Goal: Information Seeking & Learning: Learn about a topic

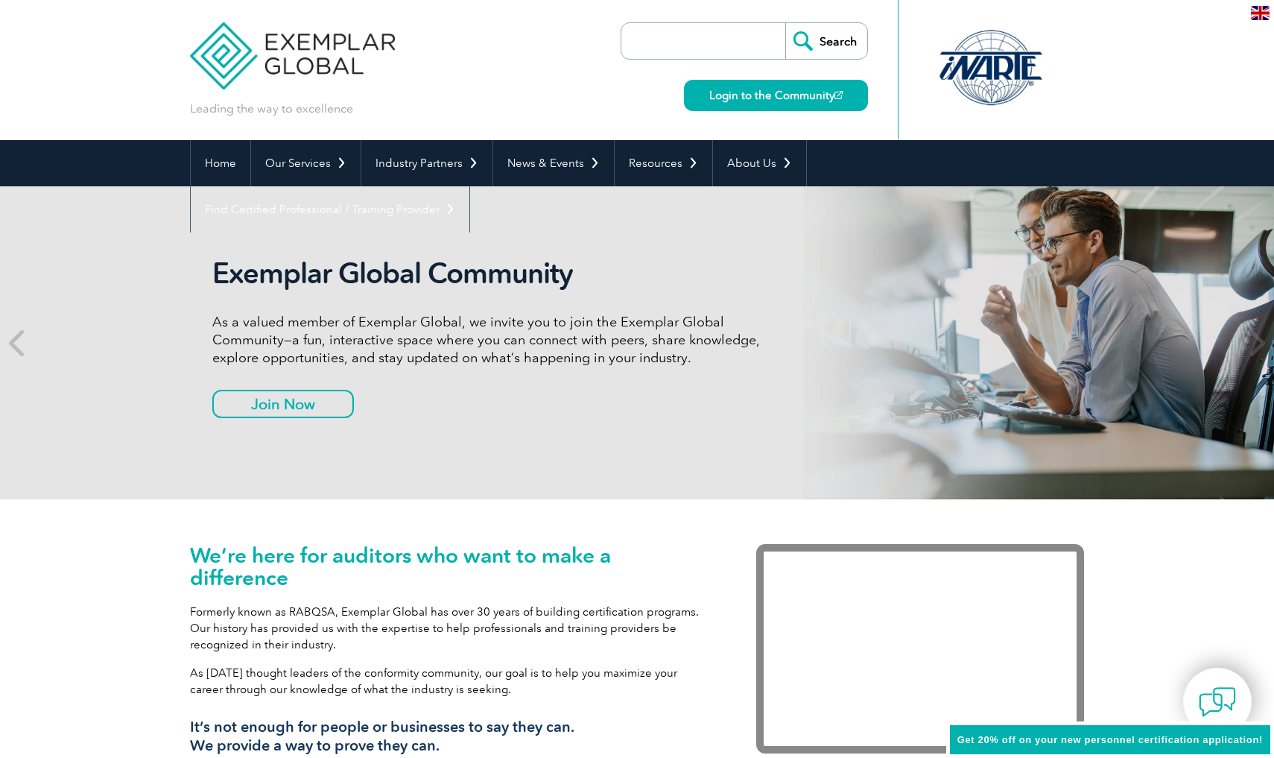
click at [648, 42] on input "search" at bounding box center [707, 41] width 156 height 36
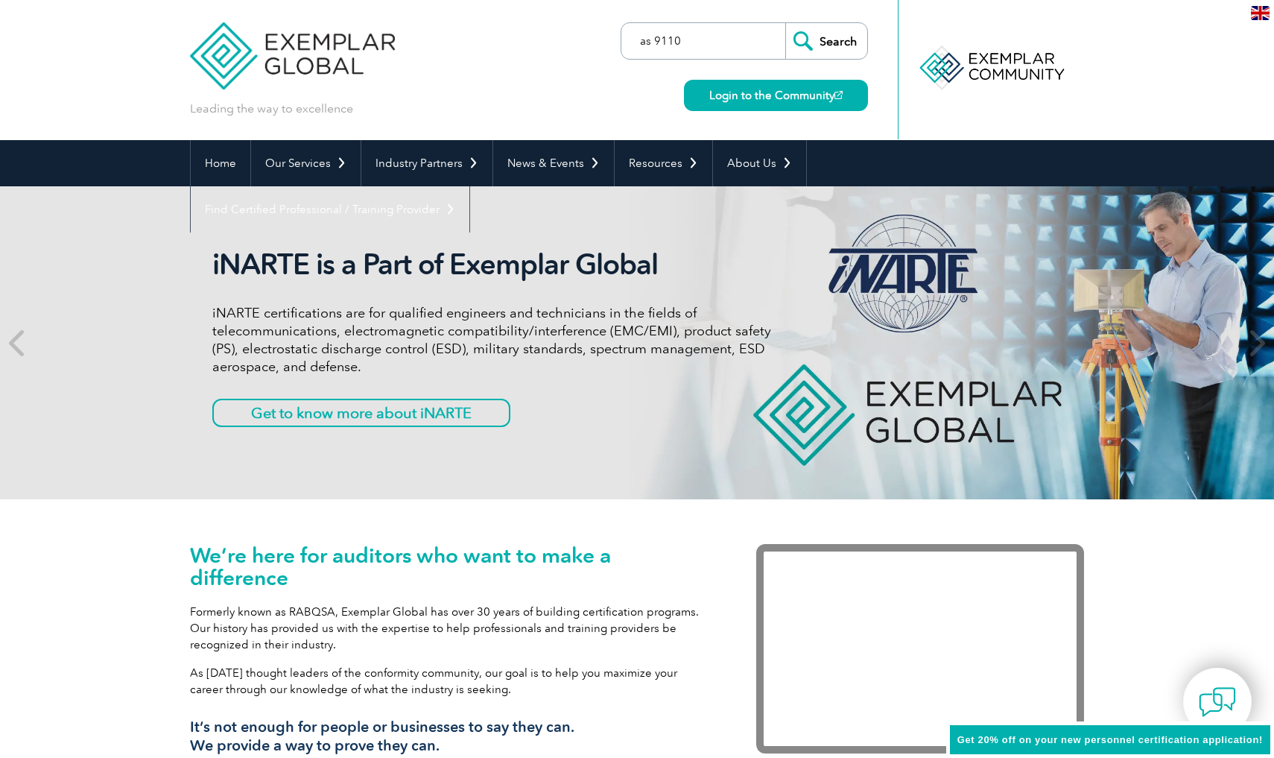
type input "as 9110"
click at [826, 41] on input "Search" at bounding box center [826, 41] width 82 height 36
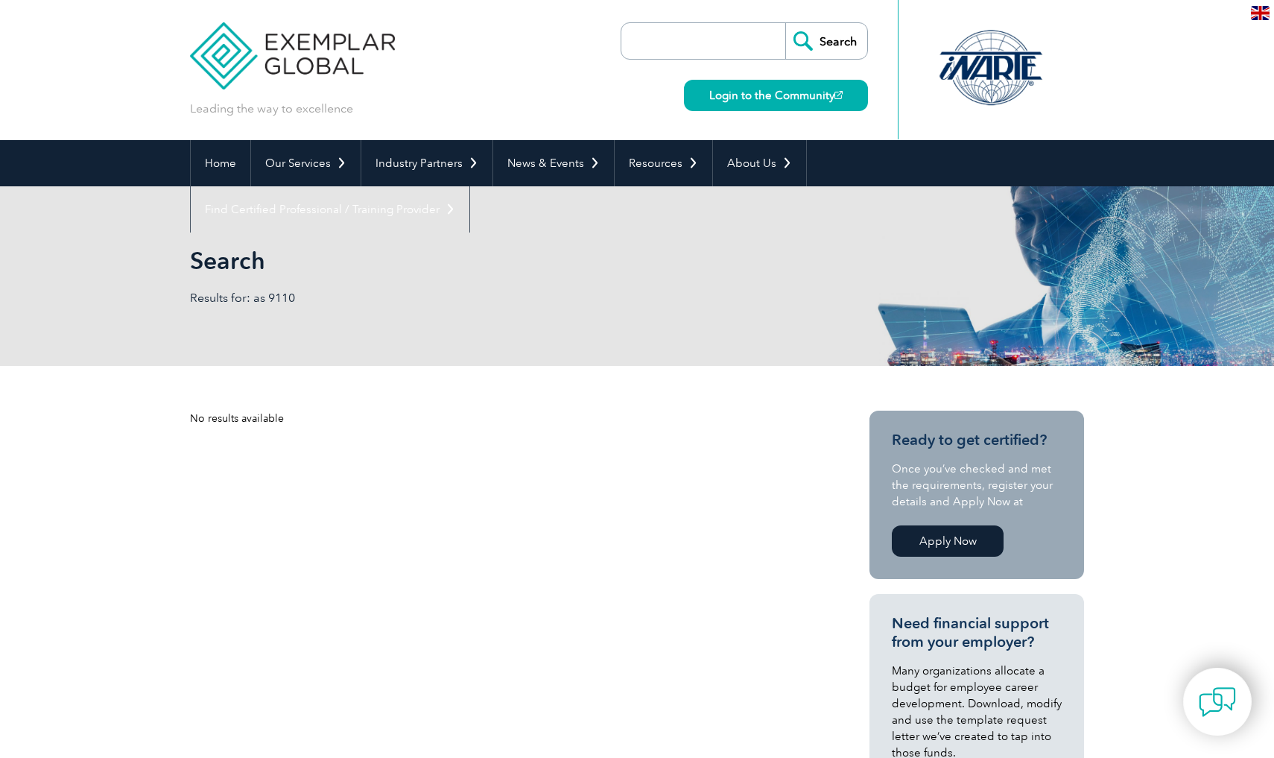
click at [653, 45] on input "search" at bounding box center [707, 41] width 156 height 36
type input "as 9120"
click at [826, 41] on input "Search" at bounding box center [826, 41] width 82 height 36
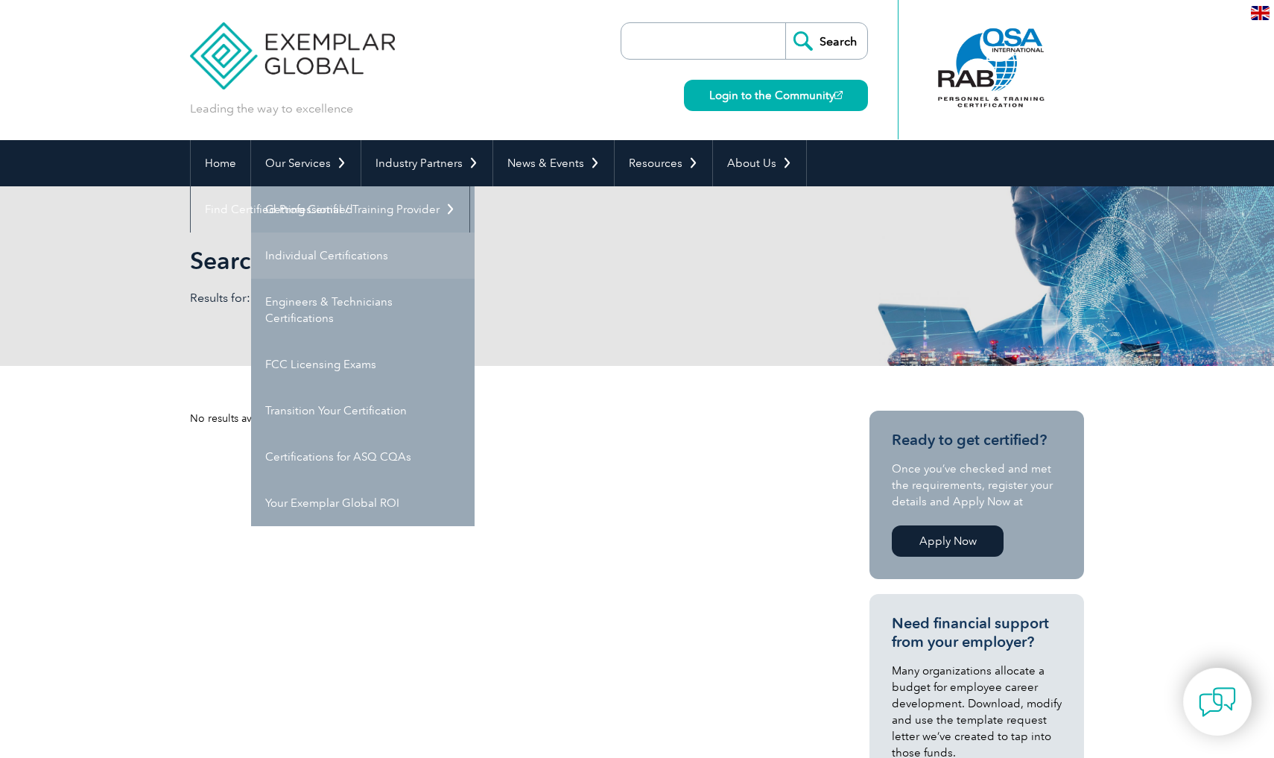
click at [326, 256] on link "Individual Certifications" at bounding box center [363, 255] width 224 height 46
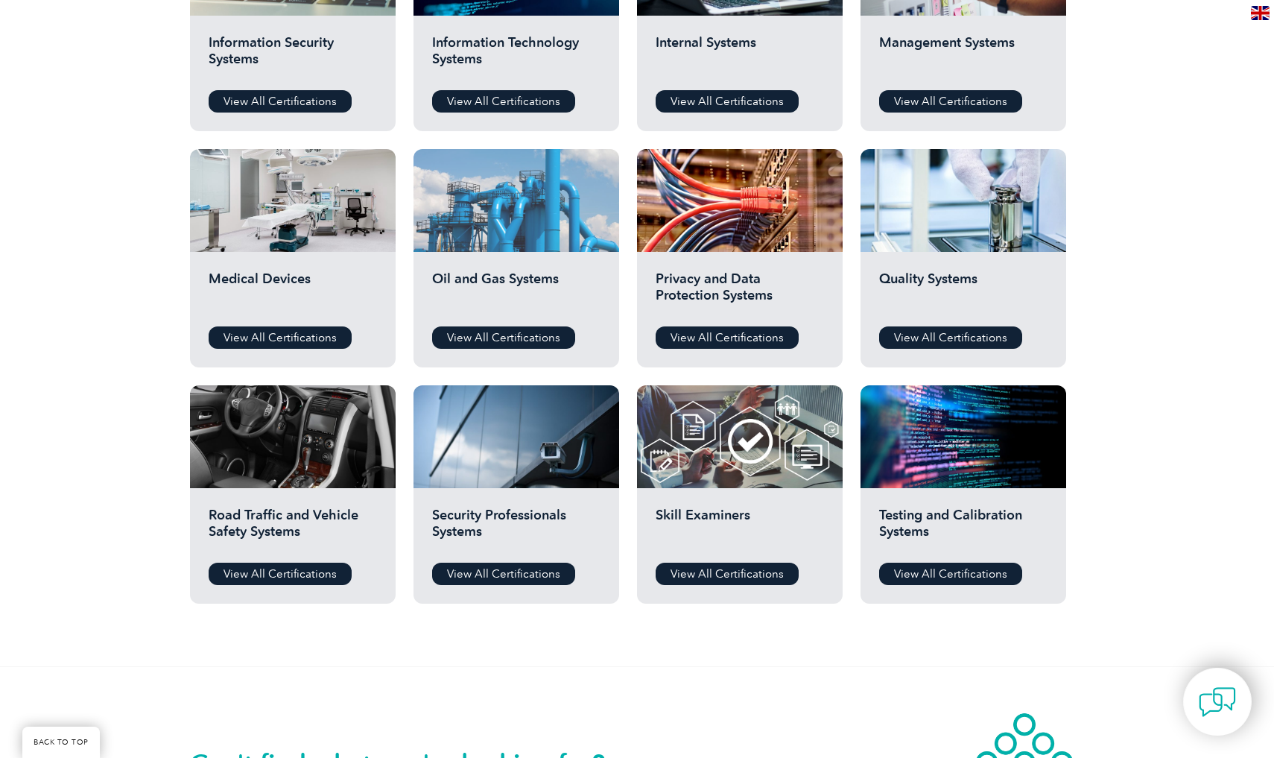
scroll to position [904, 0]
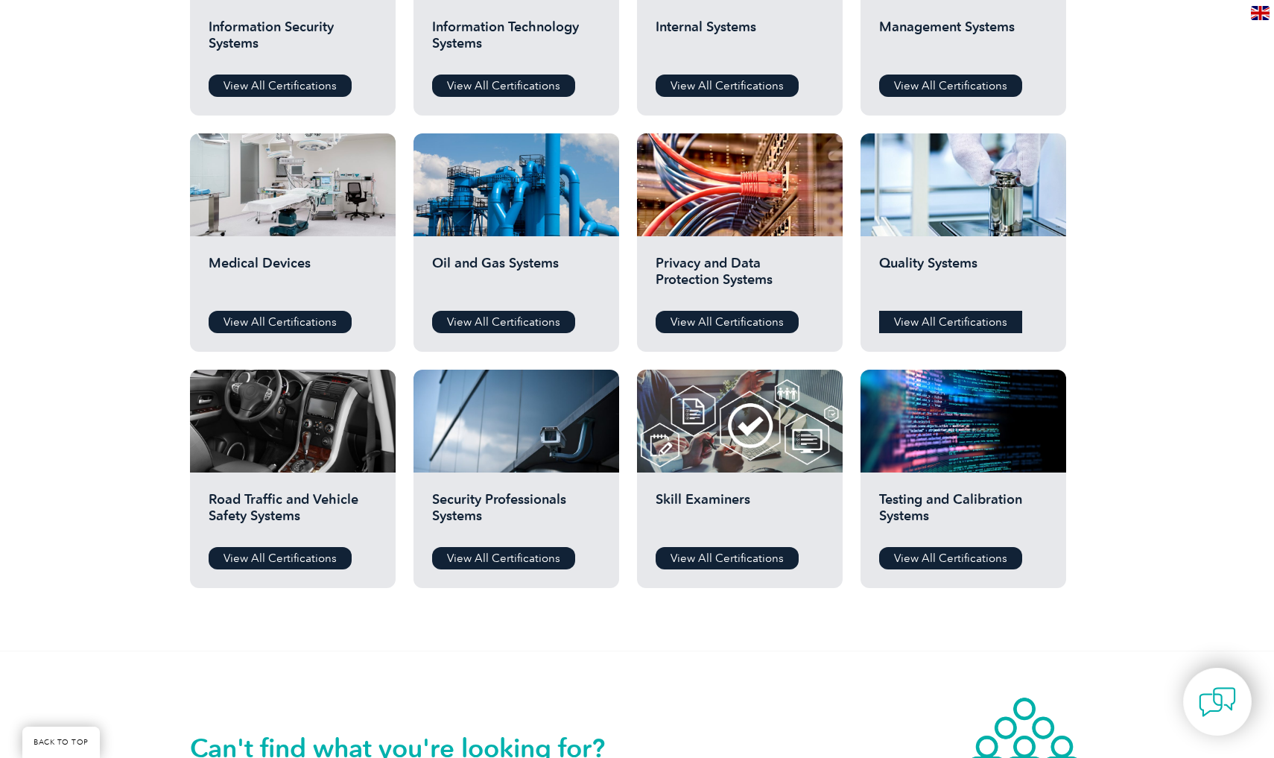
click at [894, 326] on link "View All Certifications" at bounding box center [950, 322] width 143 height 22
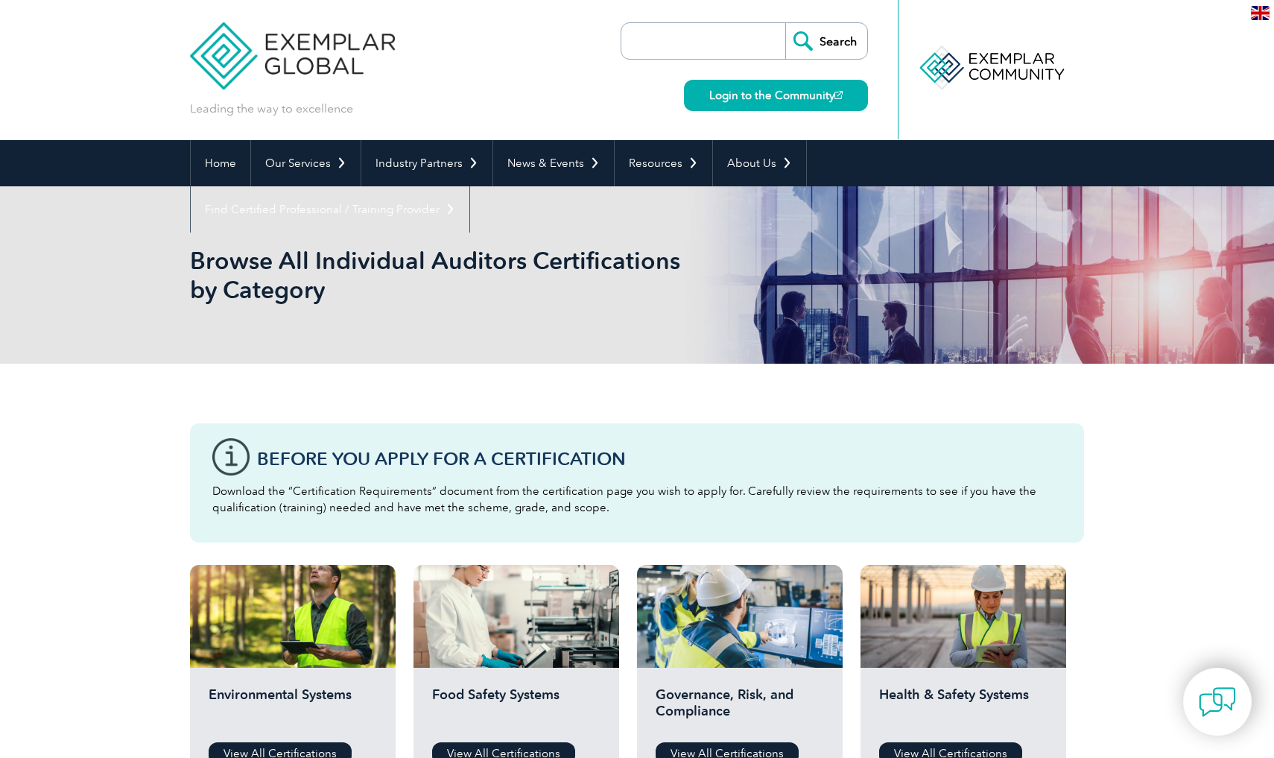
scroll to position [0, 0]
